Goal: Navigation & Orientation: Find specific page/section

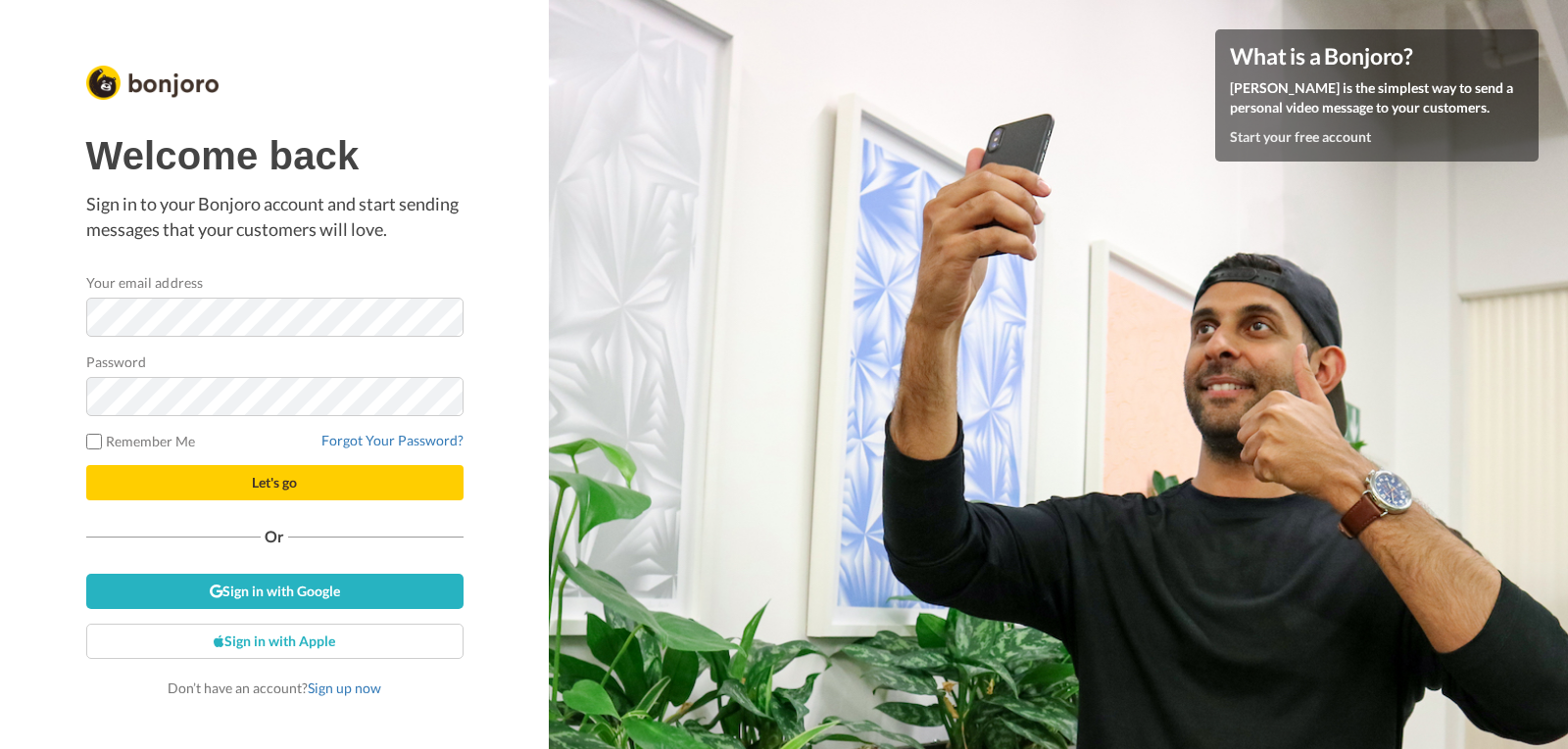
click at [306, 358] on div "Password" at bounding box center [275, 383] width 378 height 65
click at [313, 483] on button "Let's go" at bounding box center [275, 482] width 378 height 35
